Goal: Task Accomplishment & Management: Manage account settings

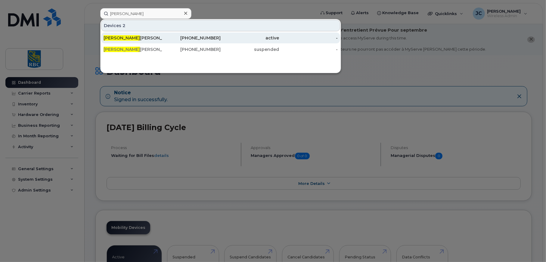
type input "susany"
click at [117, 36] on span "Susany" at bounding box center [121, 37] width 36 height 5
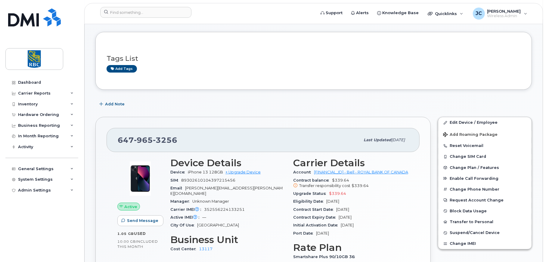
scroll to position [120, 0]
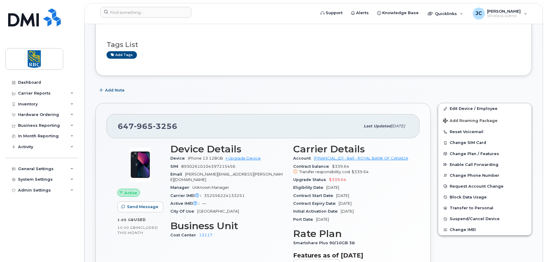
click at [358, 73] on div "Tags List Add tags" at bounding box center [313, 47] width 436 height 58
drag, startPoint x: 352, startPoint y: 242, endPoint x: 293, endPoint y: 242, distance: 59.5
click at [293, 242] on div "Carrier Details Account [FINANCIAL_ID] - Bell - ROYAL BANK OF CANADA Contract b…" at bounding box center [350, 209] width 123 height 138
copy span "Smartshare Plus 90/10GB 36"
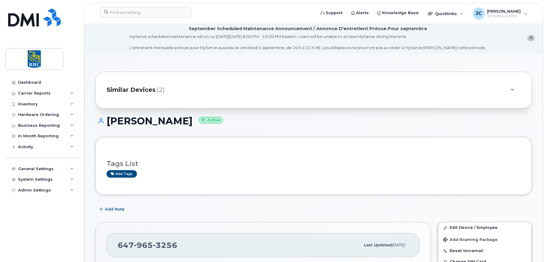
scroll to position [0, 0]
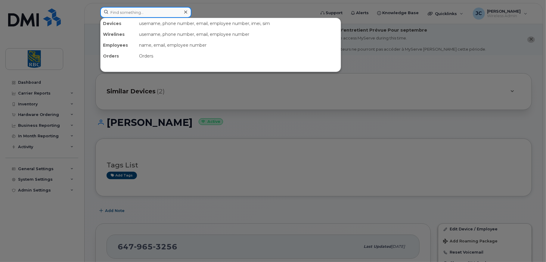
click at [134, 12] on input at bounding box center [145, 12] width 91 height 11
paste input "416 436-7963"
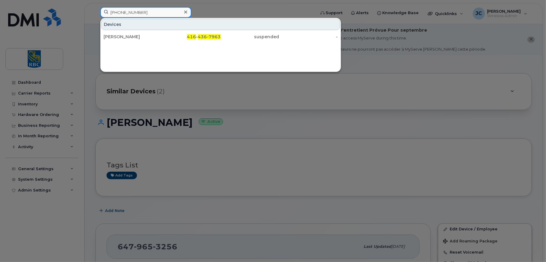
click at [119, 10] on input "416 436-7963" at bounding box center [145, 12] width 91 height 11
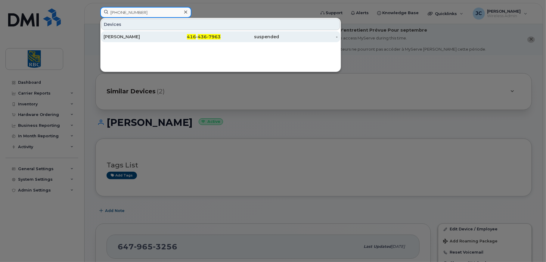
type input "416 436-7963"
click at [118, 35] on div "[PERSON_NAME]" at bounding box center [132, 37] width 59 height 6
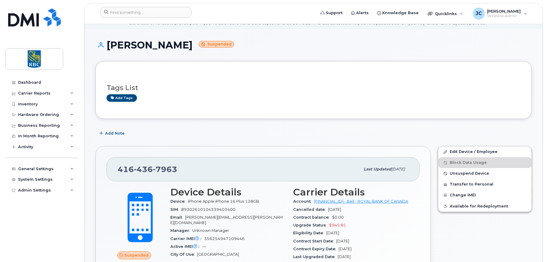
scroll to position [120, 0]
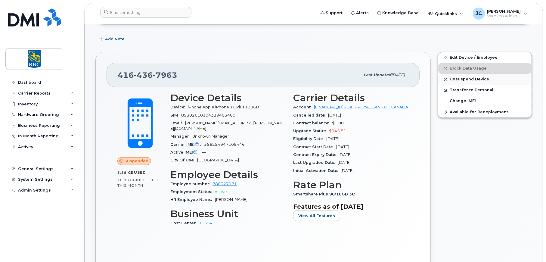
click at [463, 78] on span "Unsuspend Device" at bounding box center [468, 79] width 39 height 5
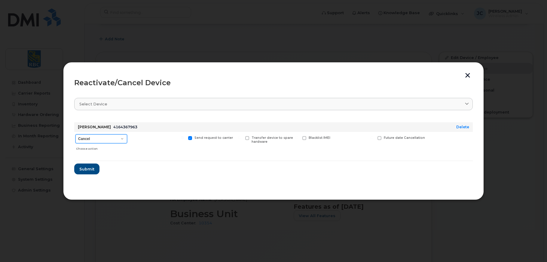
click at [123, 138] on select "Cancel Suspend - Extend Suspension Reactivate" at bounding box center [101, 138] width 52 height 9
select select "[object Object]"
click at [75, 134] on select "Cancel Suspend - Extend Suspension Reactivate" at bounding box center [101, 138] width 52 height 9
click at [88, 168] on span "Submit" at bounding box center [86, 169] width 15 height 6
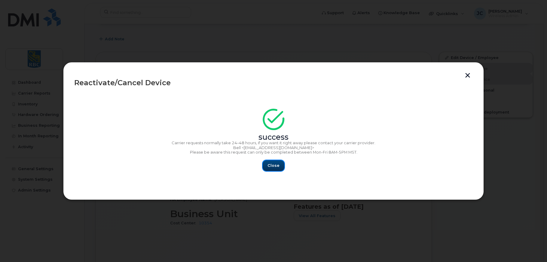
click at [275, 163] on span "Close" at bounding box center [274, 165] width 12 height 6
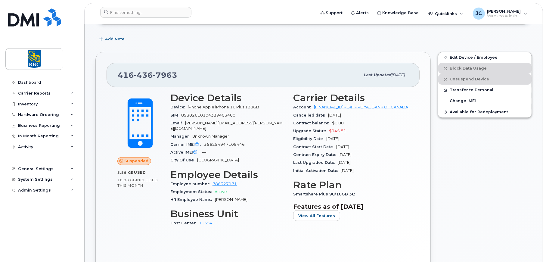
scroll to position [90, 0]
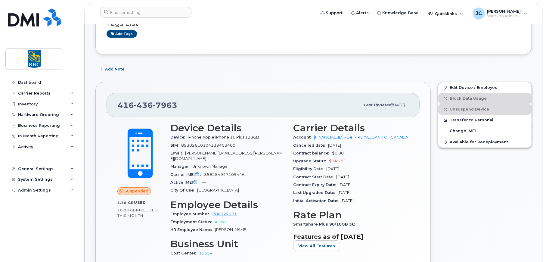
click at [458, 211] on div "Edit Device / Employee Block Data Usage Unsuspend Device Transfer to Personal C…" at bounding box center [484, 191] width 101 height 226
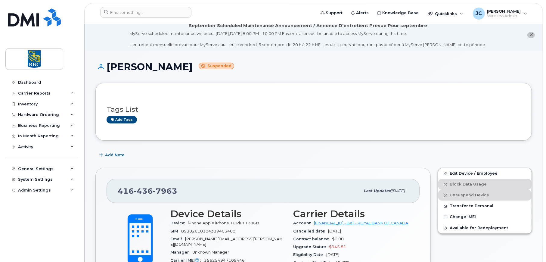
scroll to position [0, 0]
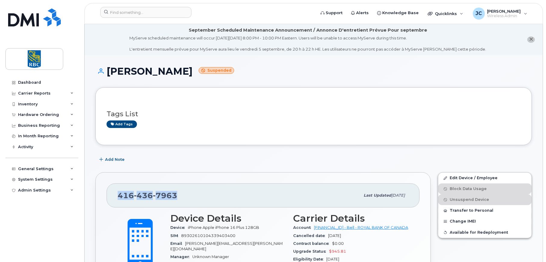
drag, startPoint x: 177, startPoint y: 195, endPoint x: 91, endPoint y: 200, distance: 86.5
copy span "[PHONE_NUMBER]"
click at [148, 6] on header "Support Alerts Knowledge Base Quicklinks Suspend / Cancel Device Change SIM Car…" at bounding box center [313, 13] width 458 height 21
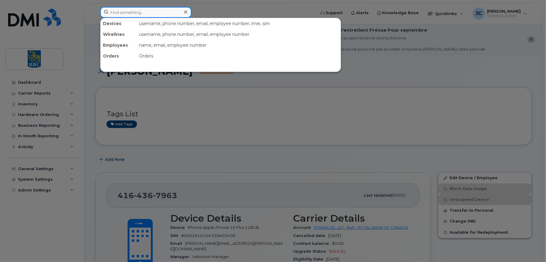
click at [145, 10] on input at bounding box center [145, 12] width 91 height 11
paste input "4164367963"
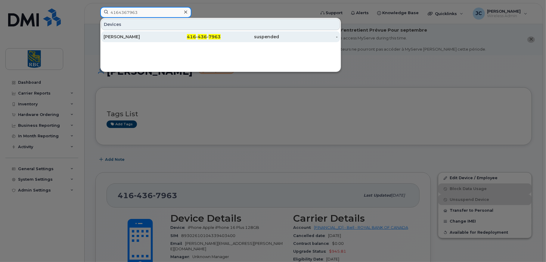
type input "4164367963"
click at [115, 36] on div "[PERSON_NAME]" at bounding box center [132, 37] width 59 height 6
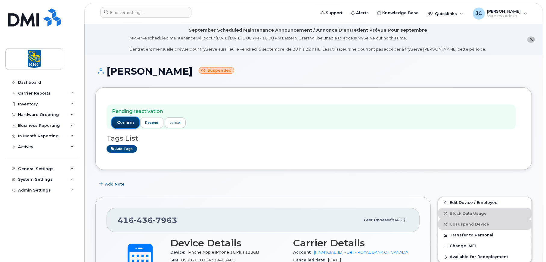
click at [123, 120] on span "confirm" at bounding box center [125, 122] width 17 height 5
